Goal: Task Accomplishment & Management: Manage account settings

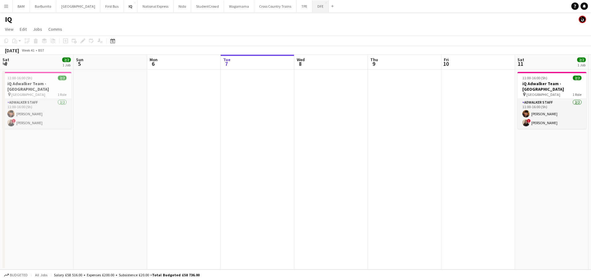
scroll to position [0, 147]
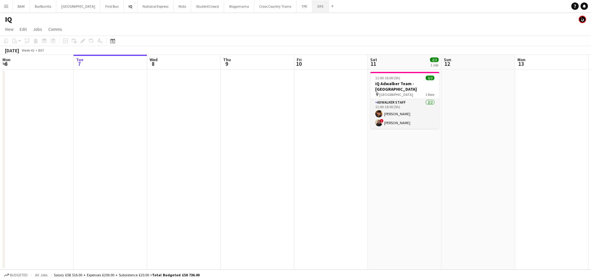
click at [312, 8] on button "DFE Close" at bounding box center [320, 6] width 16 height 12
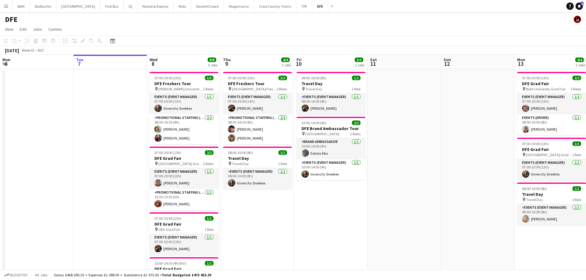
click at [12, 6] on button "Menu" at bounding box center [6, 6] width 12 height 12
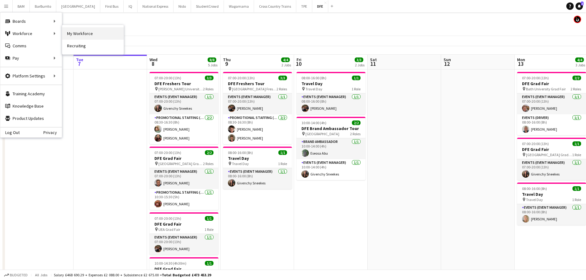
click at [83, 31] on link "My Workforce" at bounding box center [93, 33] width 62 height 12
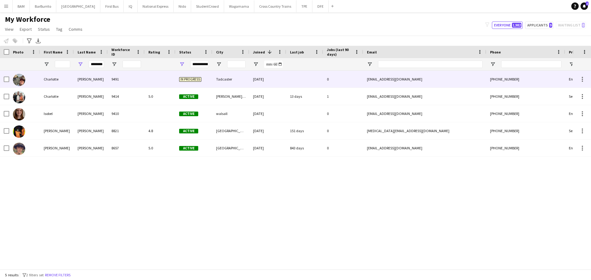
click at [120, 83] on div "9491" at bounding box center [126, 79] width 37 height 17
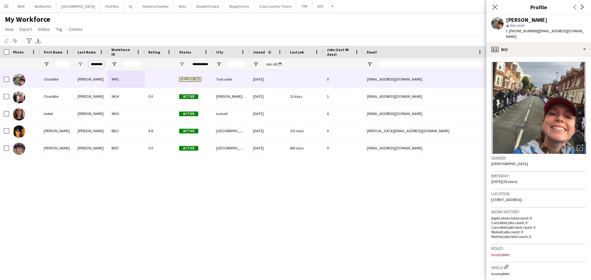
drag, startPoint x: 90, startPoint y: 63, endPoint x: 122, endPoint y: 64, distance: 32.6
click at [122, 64] on div "********" at bounding box center [333, 64] width 667 height 12
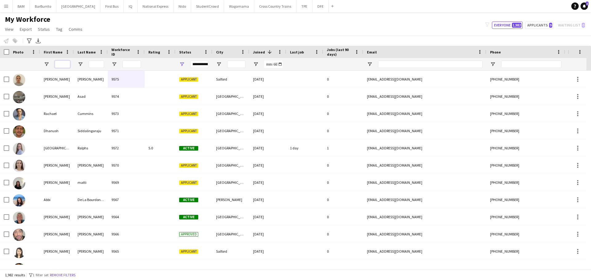
click at [61, 63] on input "First Name Filter Input" at bounding box center [62, 64] width 15 height 7
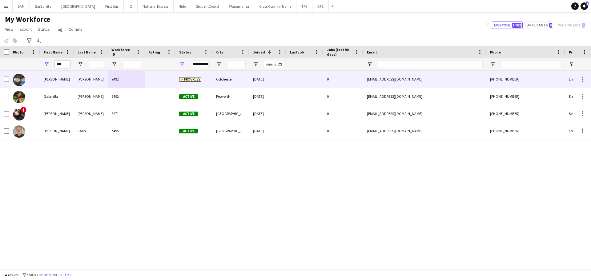
type input "***"
click at [134, 78] on div "9492" at bounding box center [126, 79] width 37 height 17
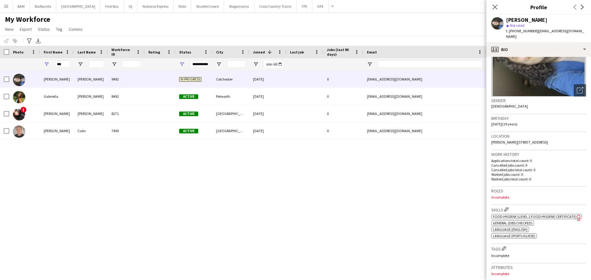
scroll to position [123, 0]
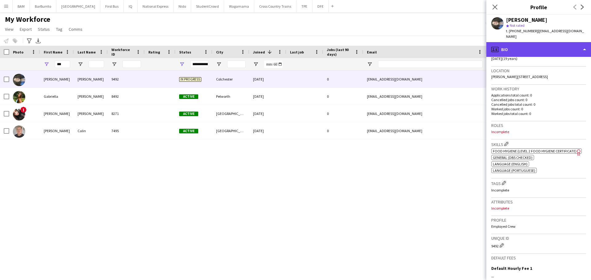
click at [514, 42] on div "profile Bio" at bounding box center [538, 49] width 105 height 15
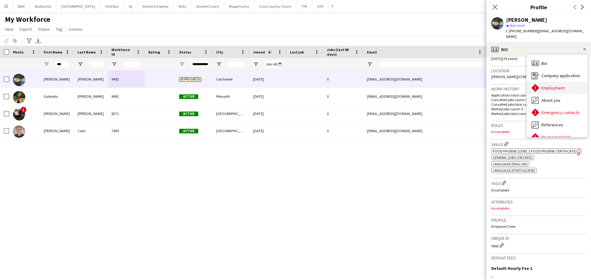
click at [553, 85] on span "Employment" at bounding box center [552, 88] width 23 height 6
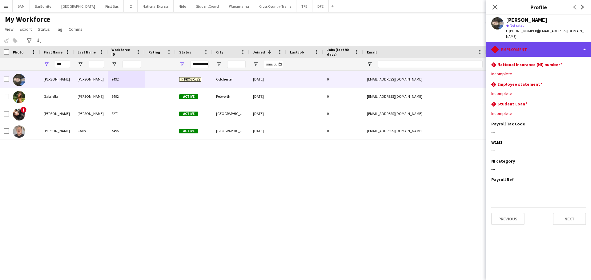
click at [534, 43] on div "rhombus-alert Employment" at bounding box center [538, 49] width 105 height 15
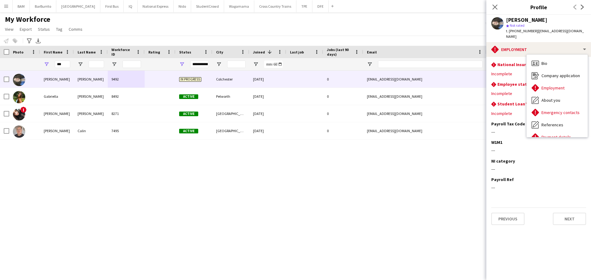
click at [508, 71] on div "Incomplete" at bounding box center [538, 74] width 95 height 6
click at [580, 62] on div "rhombus-alert National Insurance (NI) number Edit this field" at bounding box center [538, 65] width 95 height 7
click at [584, 62] on app-icon "Edit this field" at bounding box center [583, 64] width 5 height 5
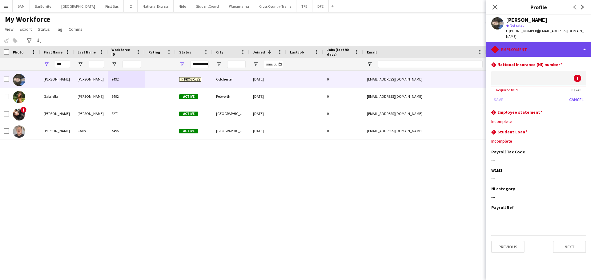
click at [522, 46] on div "rhombus-alert Employment" at bounding box center [538, 49] width 105 height 15
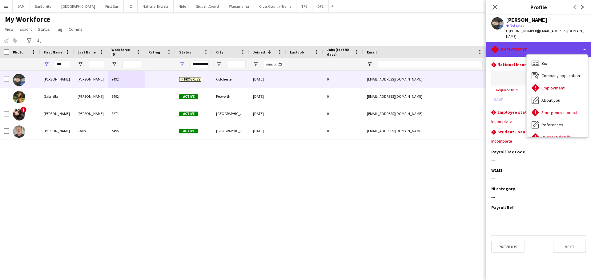
click at [510, 43] on div "rhombus-alert Employment" at bounding box center [538, 49] width 105 height 15
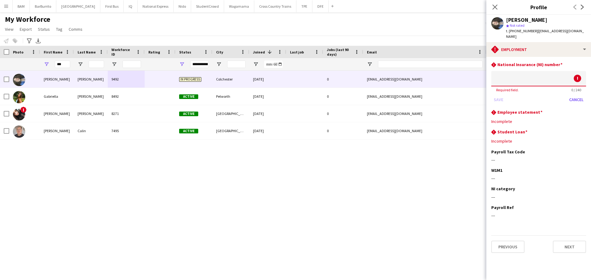
click at [529, 99] on div "rhombus-alert National Insurance (NI) number ! Required field. 0 / 240 Save Can…" at bounding box center [538, 86] width 95 height 48
click at [573, 95] on button "Cancel" at bounding box center [575, 100] width 19 height 10
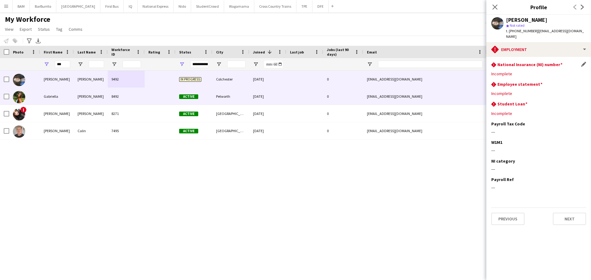
click at [135, 100] on div "8492" at bounding box center [126, 96] width 37 height 17
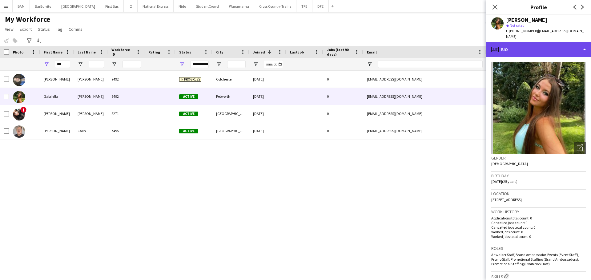
click at [561, 47] on div "profile Bio" at bounding box center [538, 49] width 105 height 15
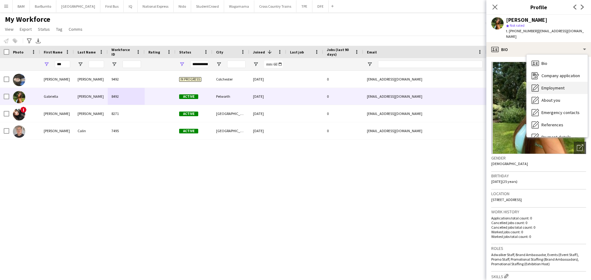
click at [564, 91] on div "Employment Employment" at bounding box center [556, 88] width 61 height 12
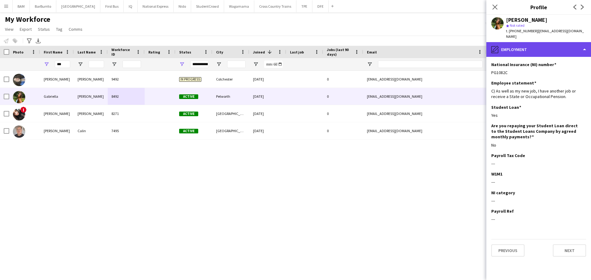
click at [542, 53] on div "pencil4 Employment" at bounding box center [538, 49] width 105 height 15
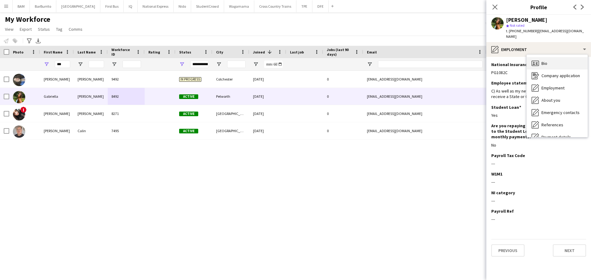
click at [541, 59] on div "Bio Bio" at bounding box center [556, 63] width 61 height 12
